Goal: Find specific page/section: Find specific page/section

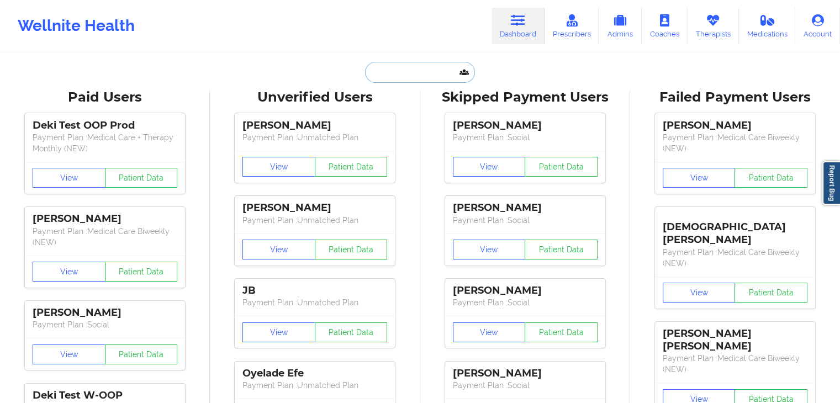
click at [415, 67] on input "text" at bounding box center [419, 72] width 109 height 21
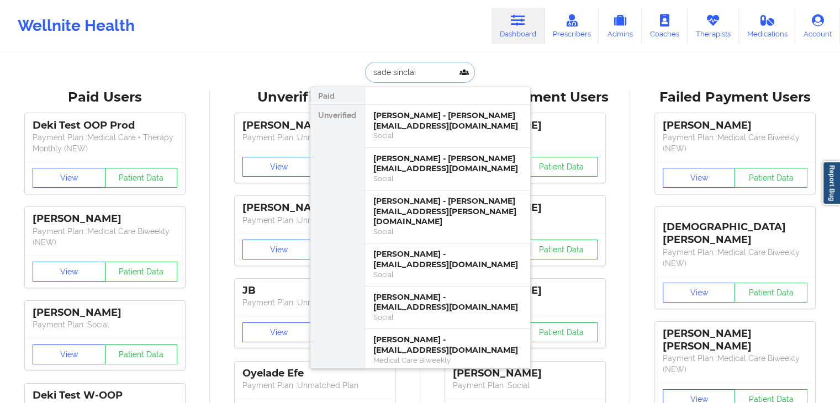
type input "[PERSON_NAME]"
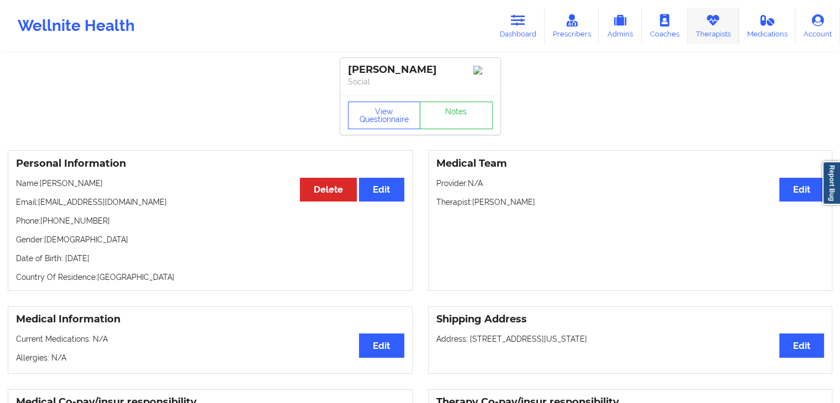
click at [720, 31] on link "Therapists" at bounding box center [713, 26] width 51 height 36
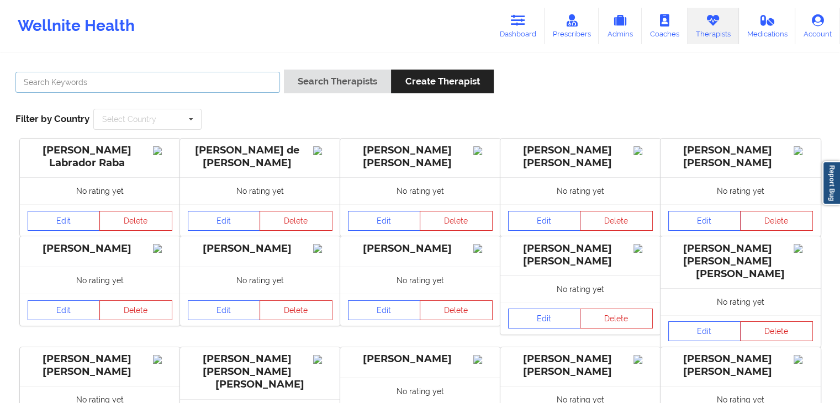
click at [159, 78] on input "text" at bounding box center [147, 82] width 265 height 21
click at [284, 70] on button "Search Therapists" at bounding box center [337, 82] width 107 height 24
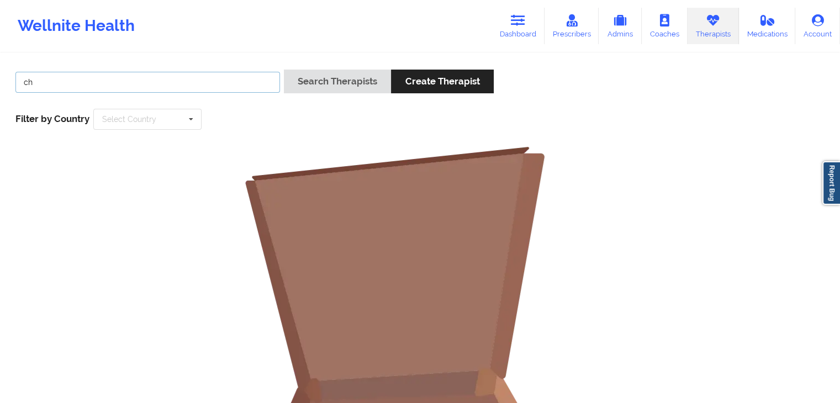
type input "c"
click at [284, 70] on button "Search Therapists" at bounding box center [337, 82] width 107 height 24
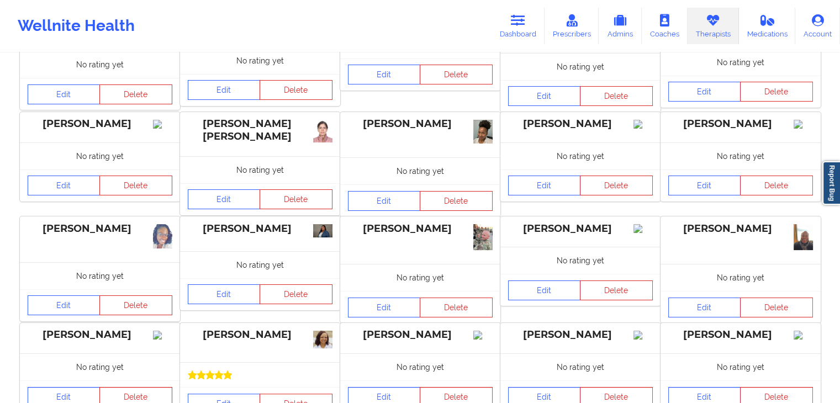
scroll to position [229, 0]
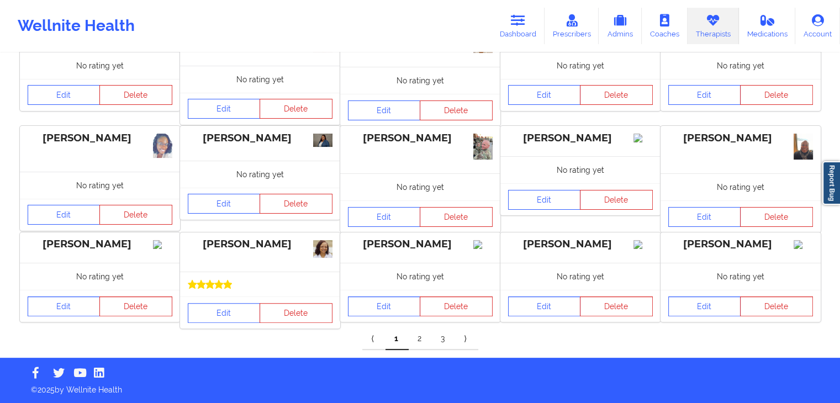
click at [420, 341] on link "2" at bounding box center [420, 339] width 23 height 22
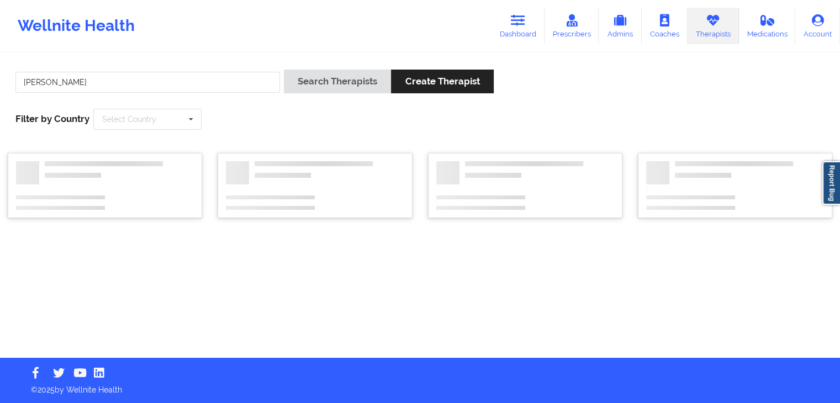
scroll to position [0, 0]
drag, startPoint x: 124, startPoint y: 69, endPoint x: 49, endPoint y: 72, distance: 74.6
click at [49, 72] on div "[PERSON_NAME] Search Therapists Create Therapist Filter by Country Select Count…" at bounding box center [424, 100] width 833 height 76
drag, startPoint x: 55, startPoint y: 82, endPoint x: 22, endPoint y: 82, distance: 33.1
click at [22, 82] on input "[PERSON_NAME]" at bounding box center [148, 82] width 267 height 21
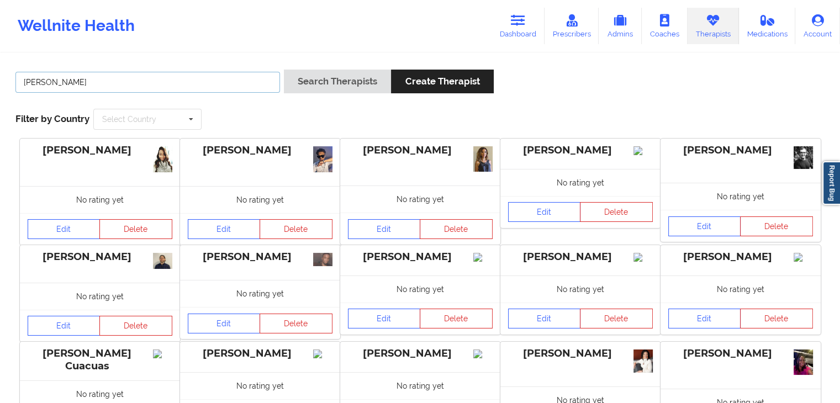
click at [284, 70] on button "Search Therapists" at bounding box center [337, 82] width 107 height 24
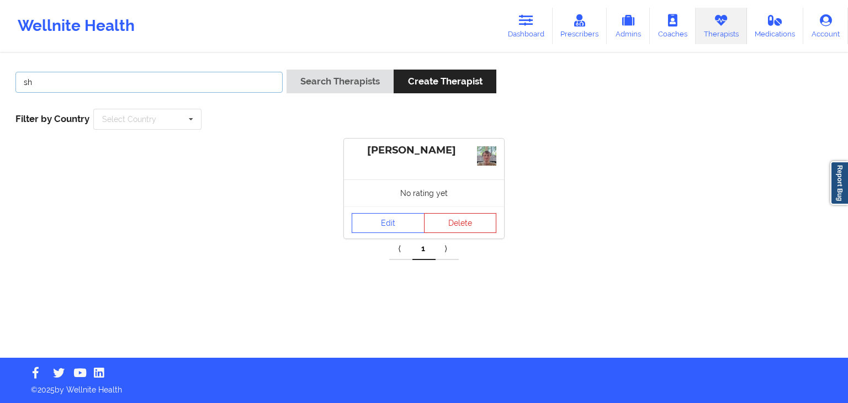
type input "s"
type input "onodu"
click at [287, 70] on button "Search Therapists" at bounding box center [340, 82] width 107 height 24
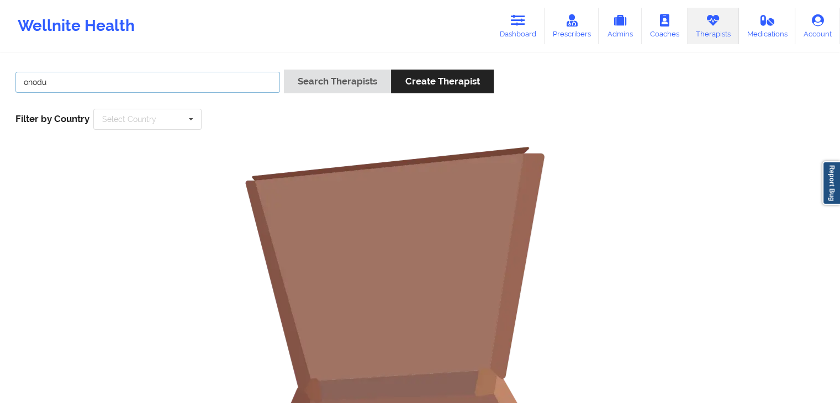
click at [284, 70] on button "Search Therapists" at bounding box center [337, 82] width 107 height 24
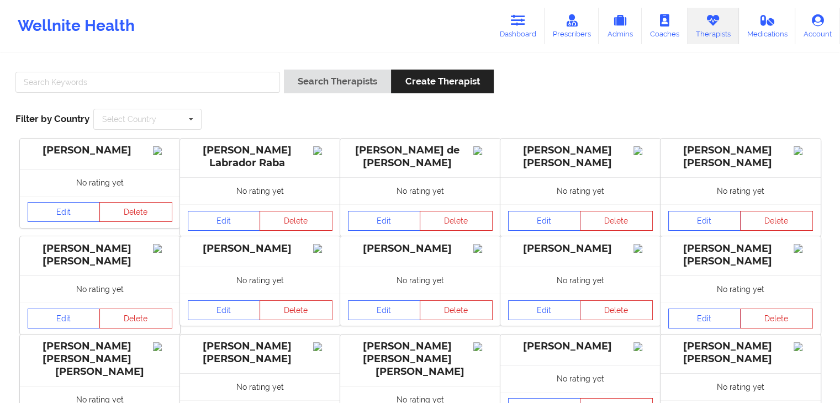
drag, startPoint x: 516, startPoint y: 28, endPoint x: 435, endPoint y: 37, distance: 82.3
click at [516, 28] on link "Dashboard" at bounding box center [518, 26] width 53 height 36
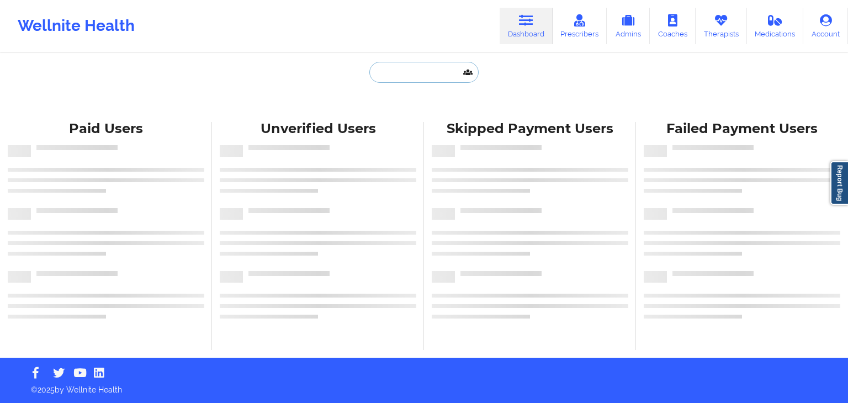
click at [370, 71] on input "text" at bounding box center [424, 72] width 109 height 21
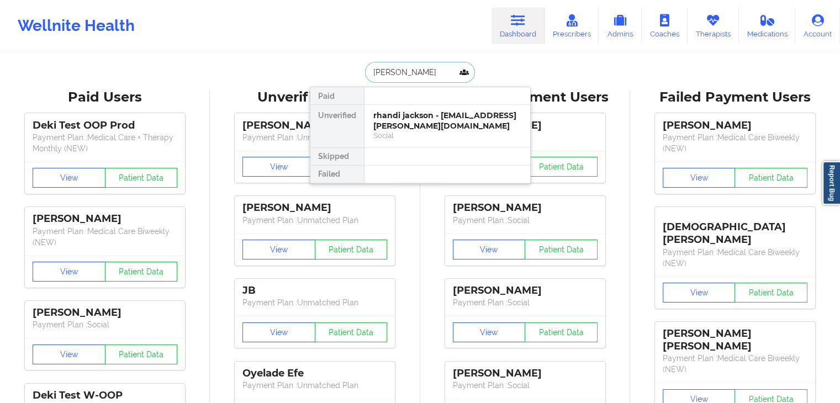
type input "[PERSON_NAME]"
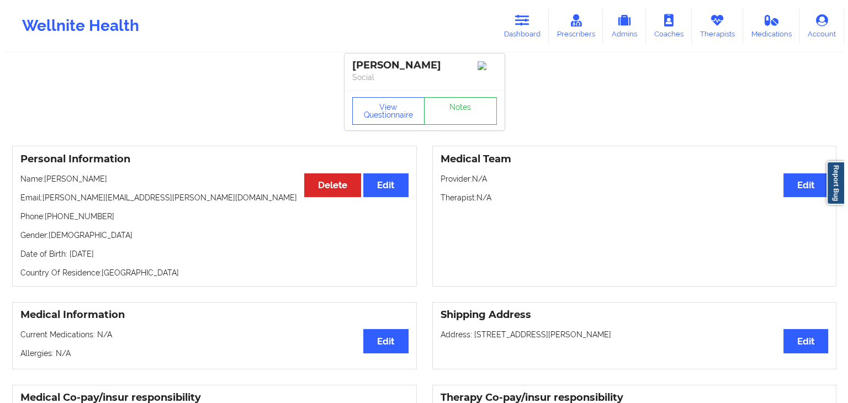
scroll to position [15, 0]
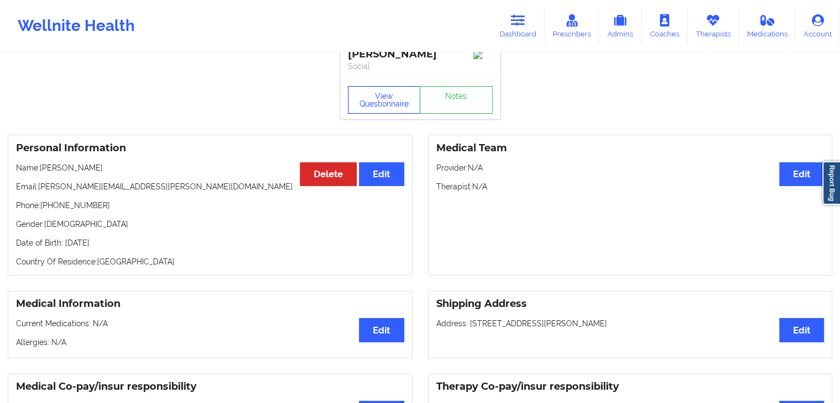
click at [389, 106] on button "View Questionnaire" at bounding box center [384, 100] width 73 height 28
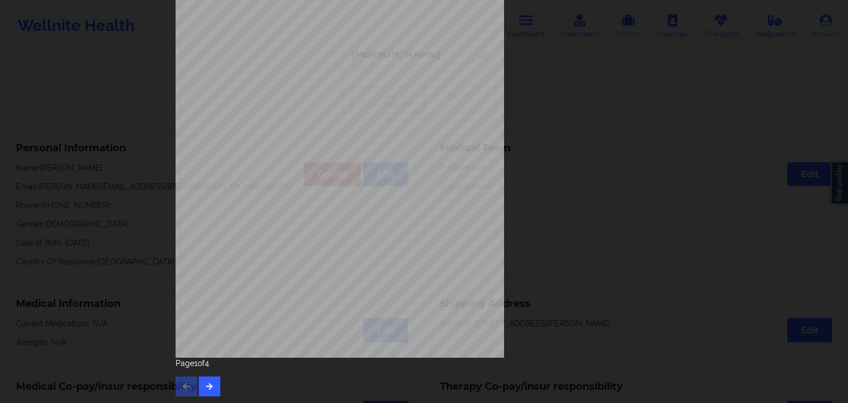
scroll to position [124, 0]
click at [210, 387] on icon "button" at bounding box center [209, 385] width 9 height 7
click at [210, 388] on button "button" at bounding box center [210, 386] width 22 height 20
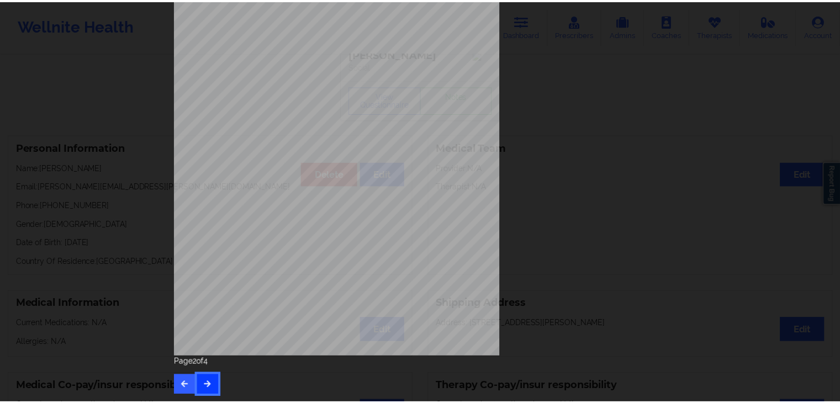
scroll to position [0, 0]
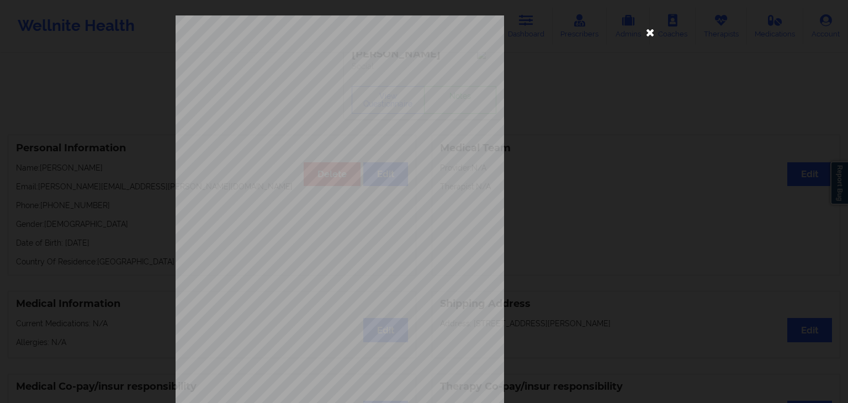
click at [652, 34] on icon at bounding box center [651, 32] width 18 height 18
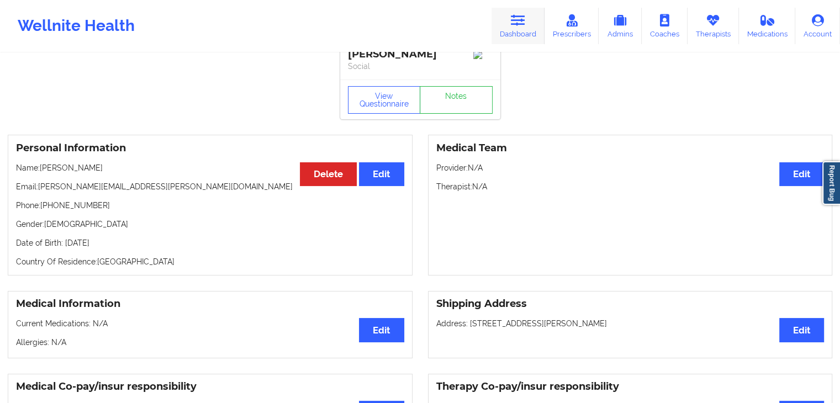
click at [525, 20] on icon at bounding box center [518, 20] width 14 height 12
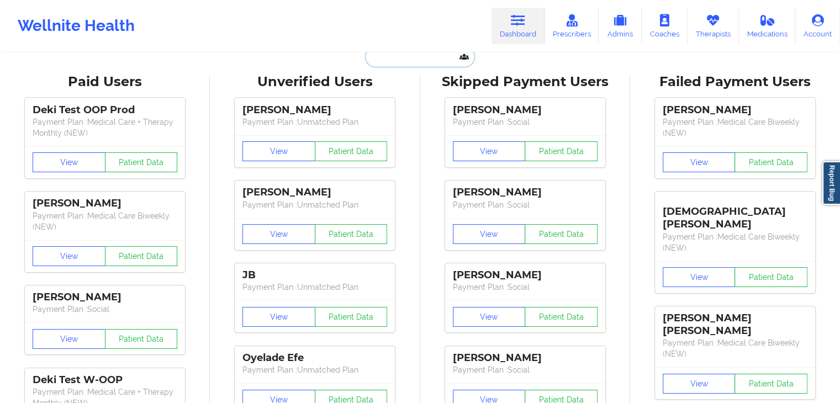
click at [378, 61] on input "text" at bounding box center [419, 56] width 109 height 21
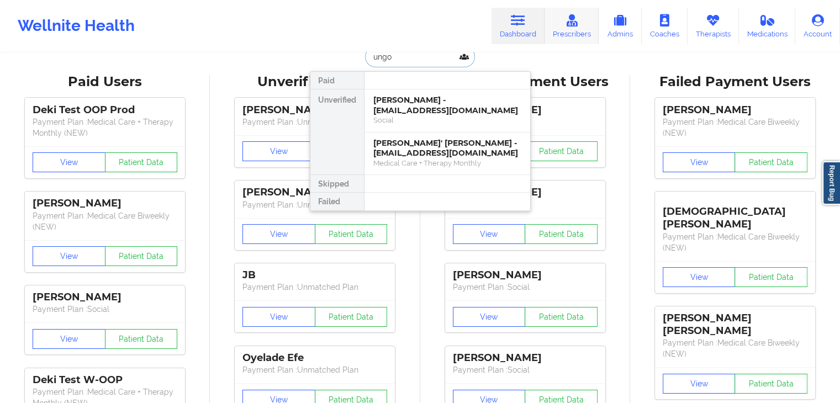
type input "ungo"
click at [579, 29] on link "Prescribers" at bounding box center [572, 26] width 55 height 36
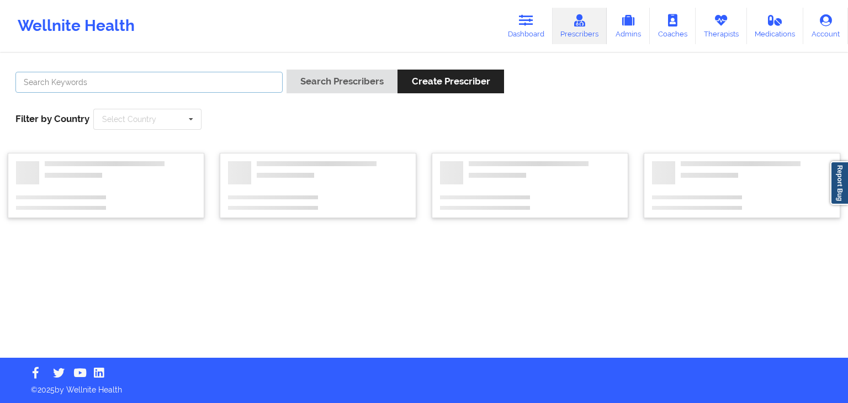
click at [221, 74] on input "text" at bounding box center [148, 82] width 267 height 21
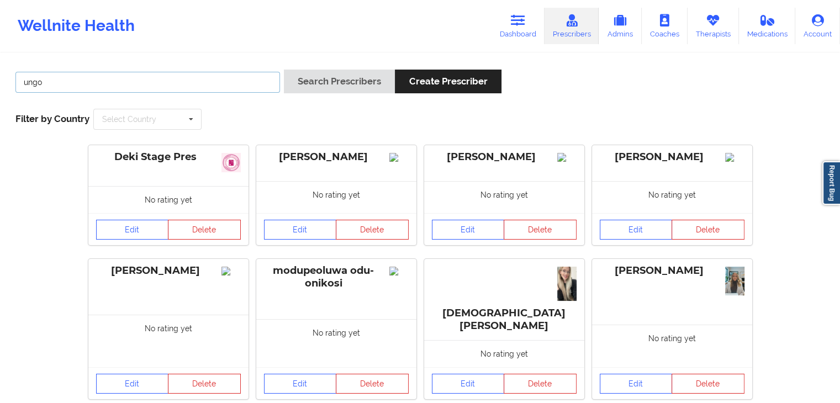
click at [284, 70] on button "Search Prescribers" at bounding box center [339, 82] width 111 height 24
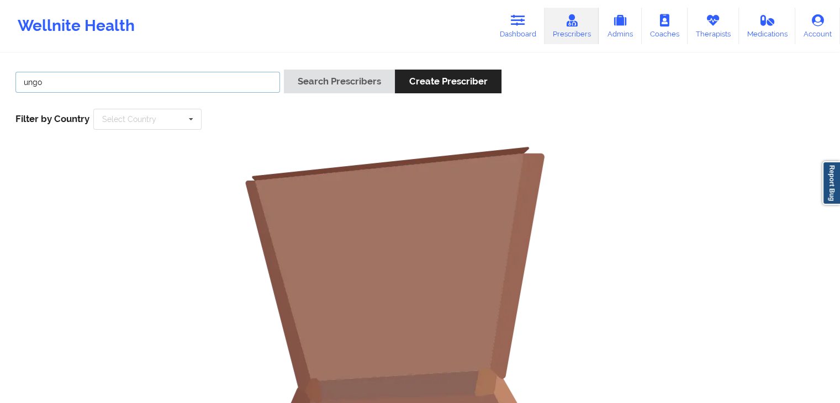
click at [183, 85] on input "ungo" at bounding box center [147, 82] width 265 height 21
type input "u"
click at [698, 27] on link "Therapists" at bounding box center [713, 26] width 51 height 36
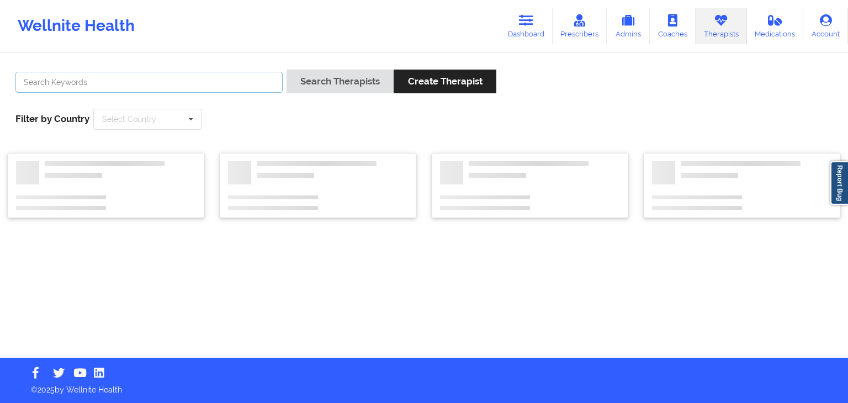
click at [152, 89] on input "text" at bounding box center [148, 82] width 267 height 21
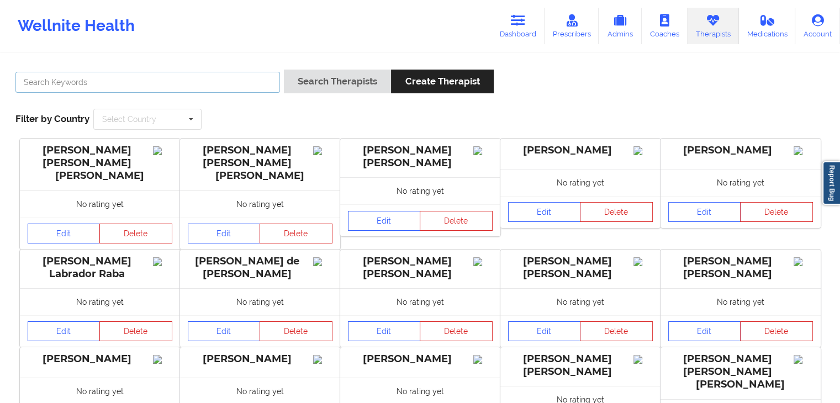
click at [190, 87] on input "text" at bounding box center [147, 82] width 265 height 21
type input "amani mungo"
click at [284, 70] on button "Search Therapists" at bounding box center [337, 82] width 107 height 24
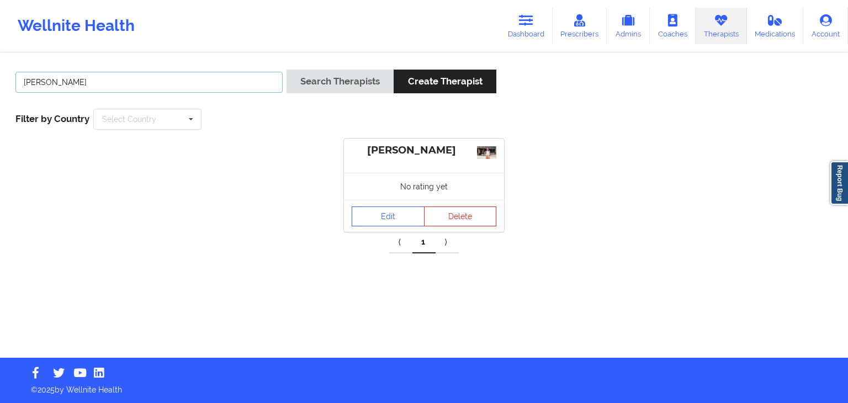
drag, startPoint x: 93, startPoint y: 85, endPoint x: 24, endPoint y: 80, distance: 68.7
click at [24, 80] on input "amani mungo" at bounding box center [148, 82] width 267 height 21
click at [392, 219] on link "Edit" at bounding box center [388, 217] width 73 height 20
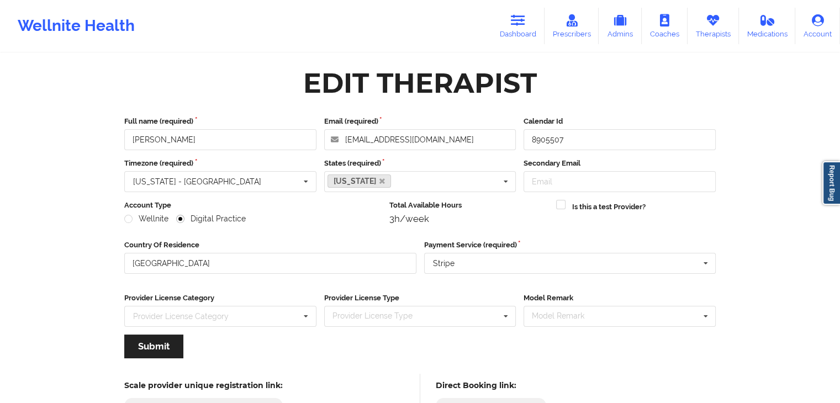
scroll to position [92, 0]
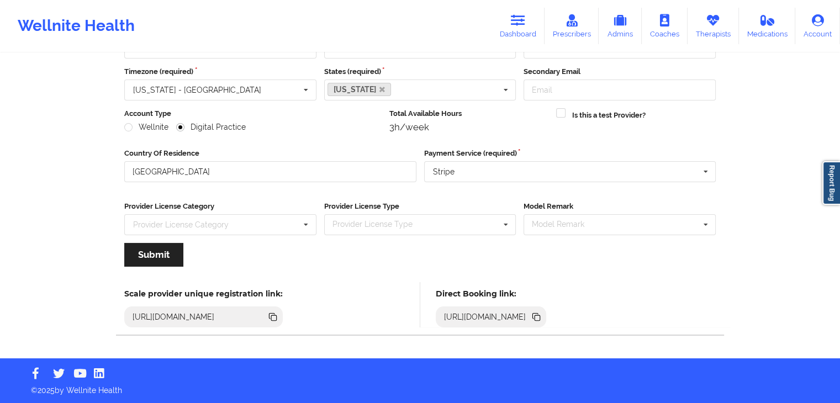
click at [539, 314] on icon at bounding box center [536, 316] width 6 height 6
